Goal: Find contact information: Find contact information

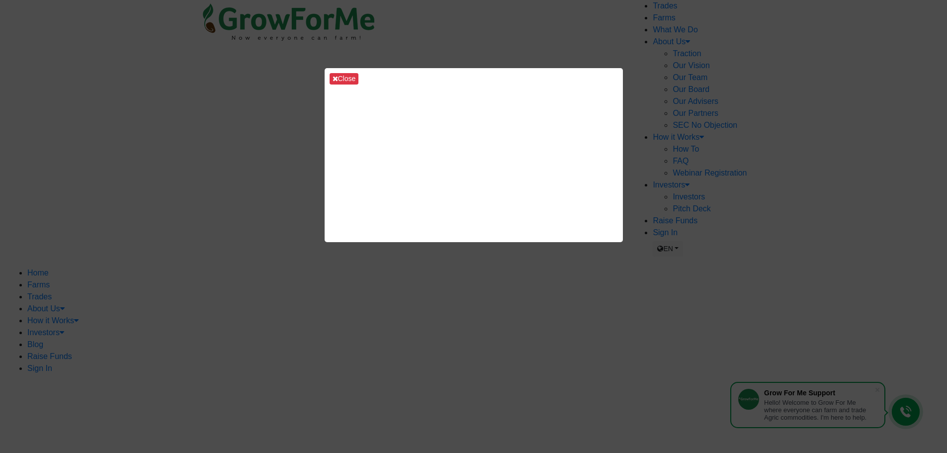
click at [738, 227] on div "Close" at bounding box center [473, 226] width 947 height 453
click at [192, 246] on div "Close" at bounding box center [473, 226] width 947 height 453
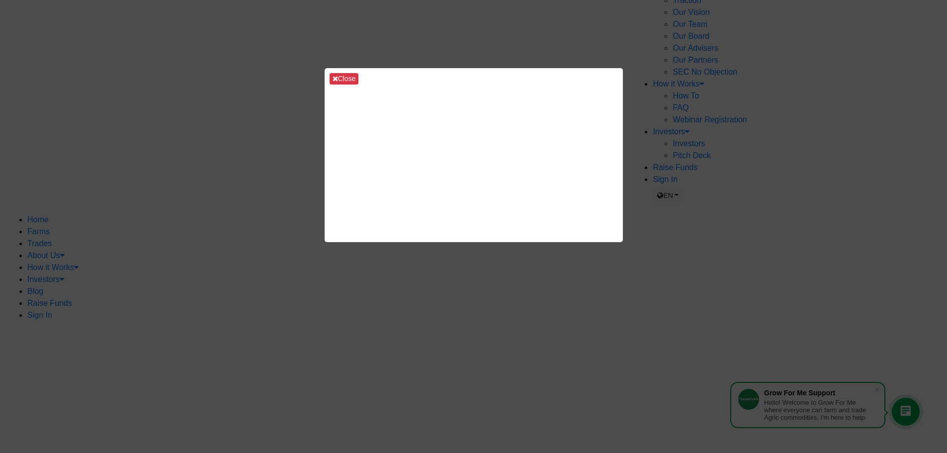
scroll to position [398, 0]
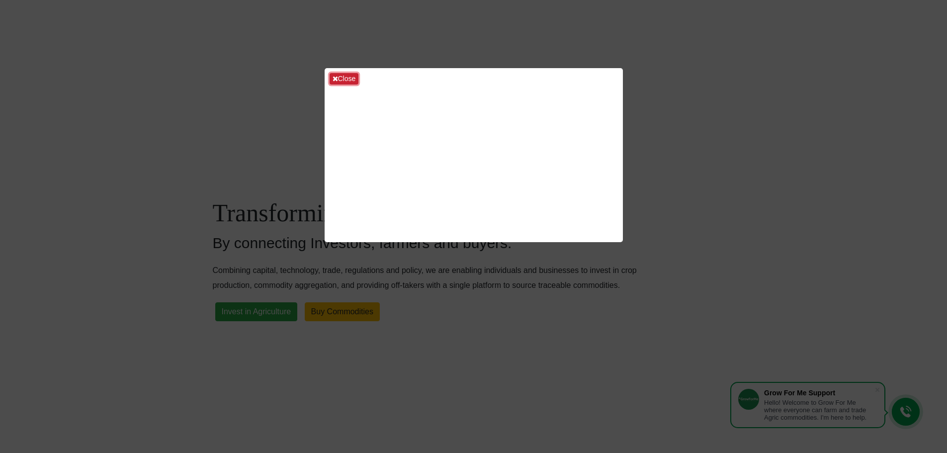
click at [341, 77] on button "Close" at bounding box center [344, 78] width 29 height 11
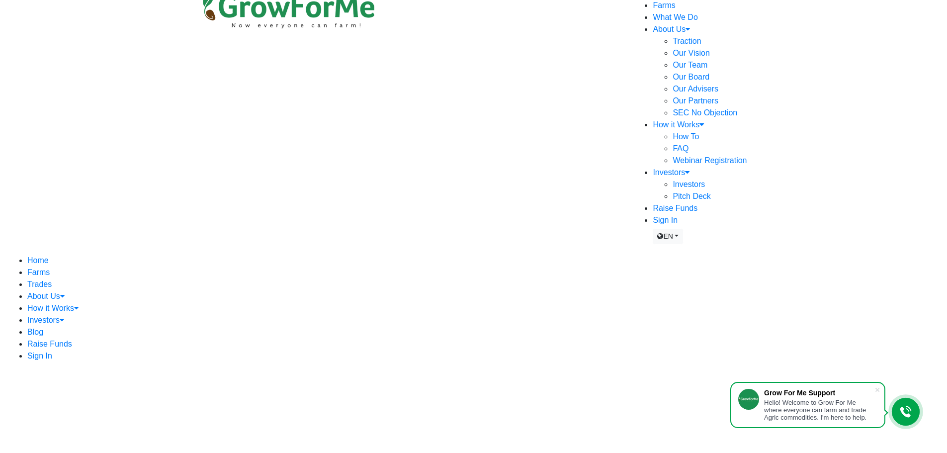
scroll to position [0, 0]
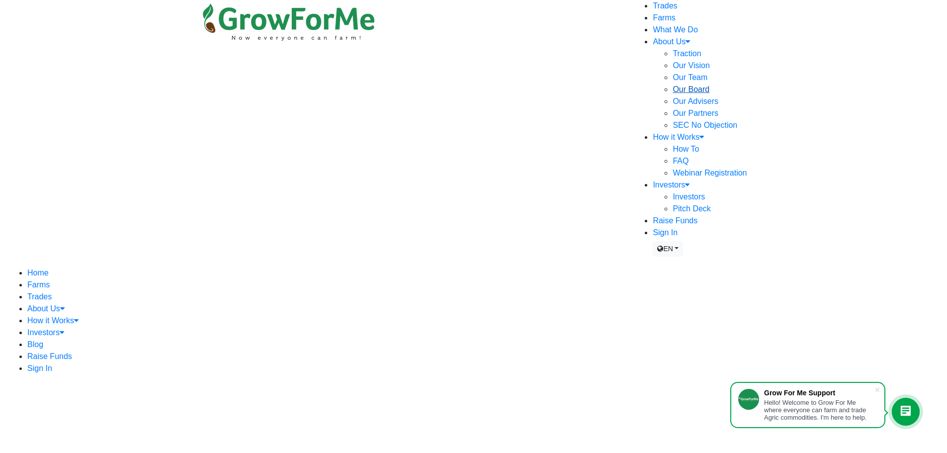
click at [673, 93] on link "Our Board" at bounding box center [691, 89] width 37 height 8
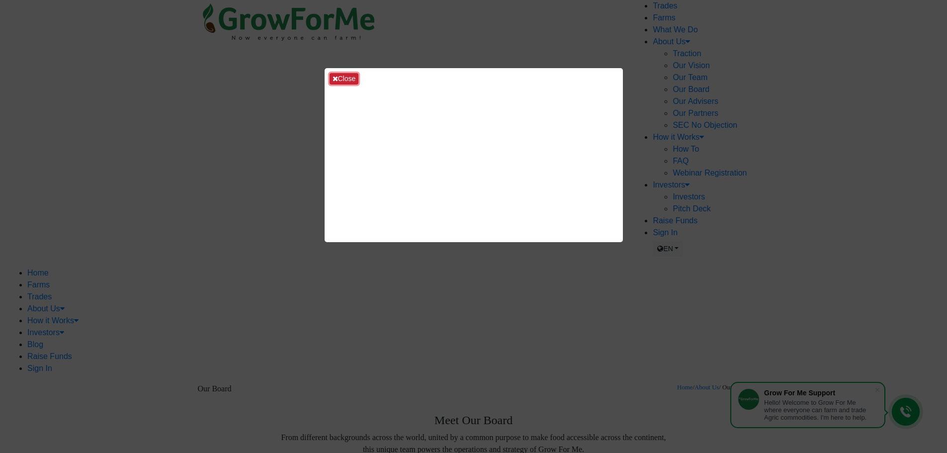
click at [342, 79] on button "Close" at bounding box center [344, 78] width 29 height 11
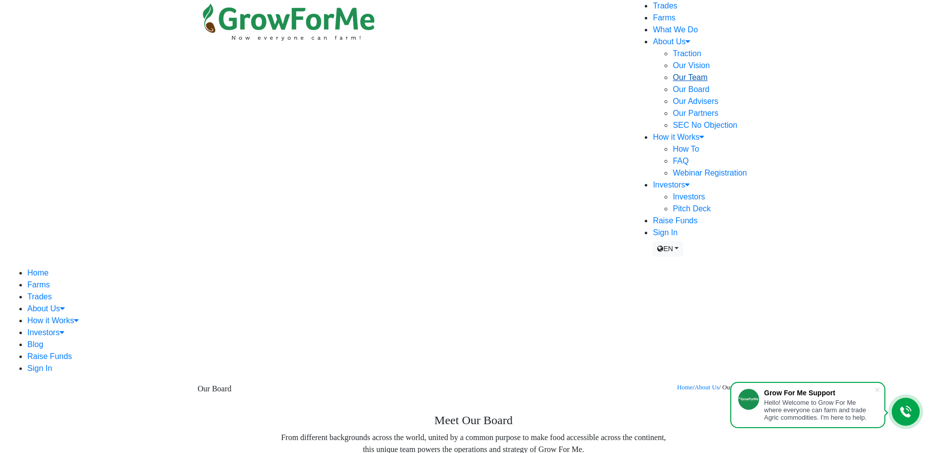
click at [673, 82] on link "Our Team" at bounding box center [690, 77] width 35 height 8
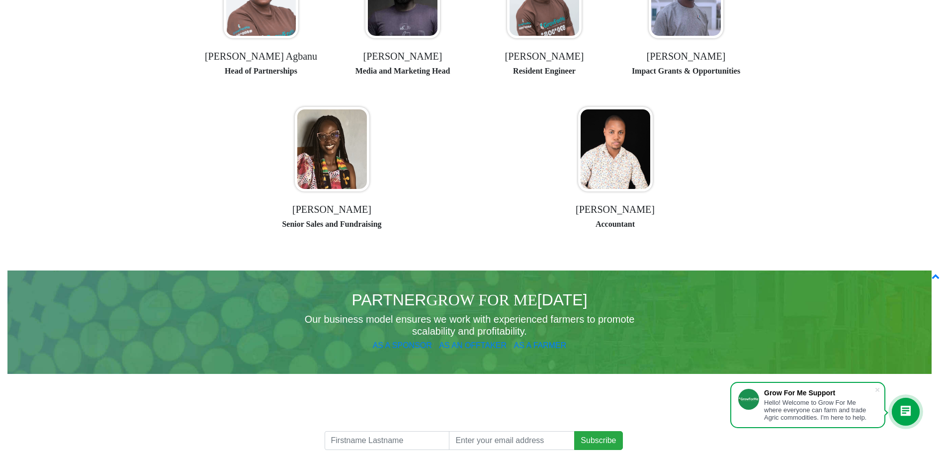
scroll to position [910, 0]
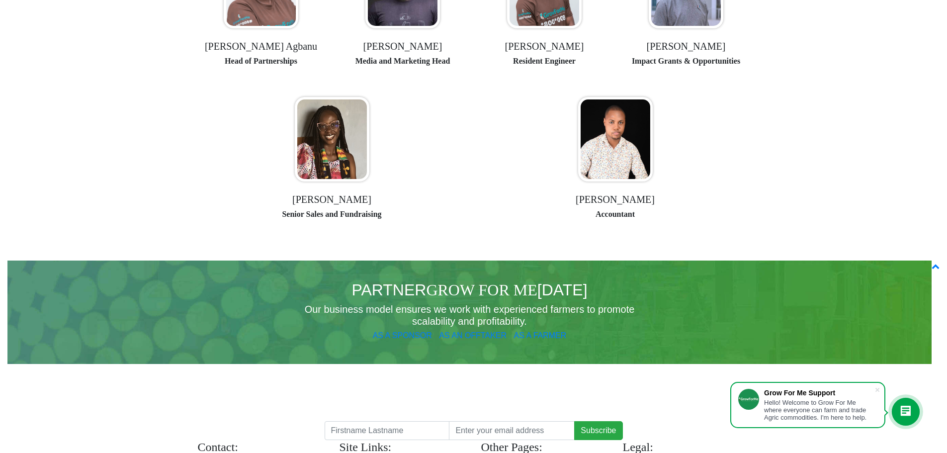
drag, startPoint x: 266, startPoint y: 248, endPoint x: 289, endPoint y: 245, distance: 23.1
copy p "Accra, Ghana"
drag, startPoint x: 69, startPoint y: 261, endPoint x: 146, endPoint y: 245, distance: 79.4
